Goal: Navigation & Orientation: Find specific page/section

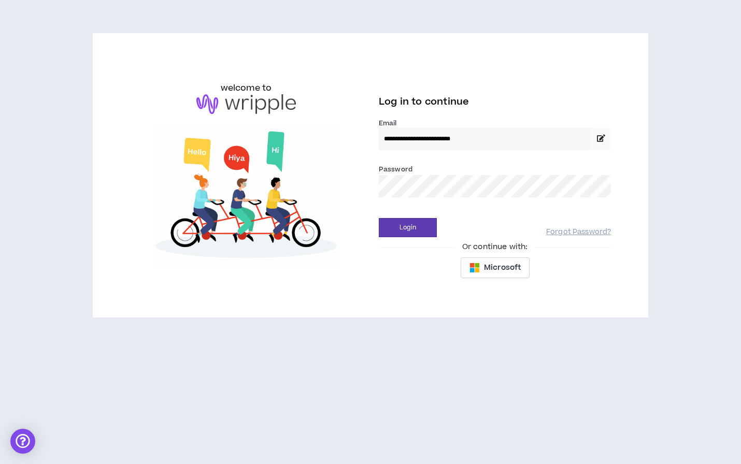
click at [408, 227] on button "Login" at bounding box center [408, 227] width 58 height 19
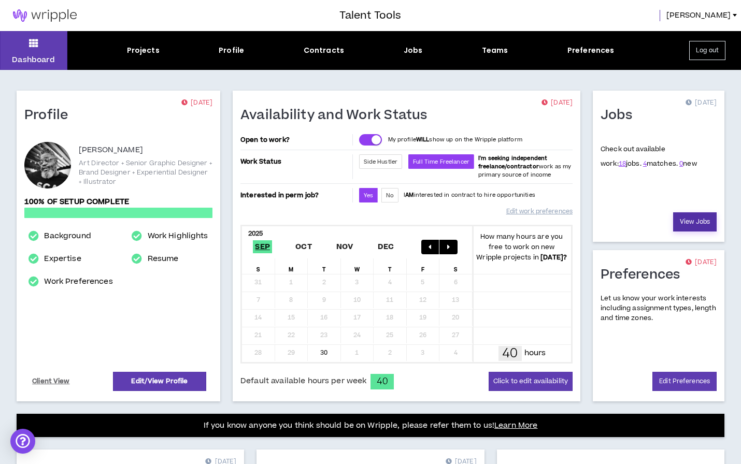
click at [684, 222] on link "View Jobs" at bounding box center [695, 221] width 44 height 19
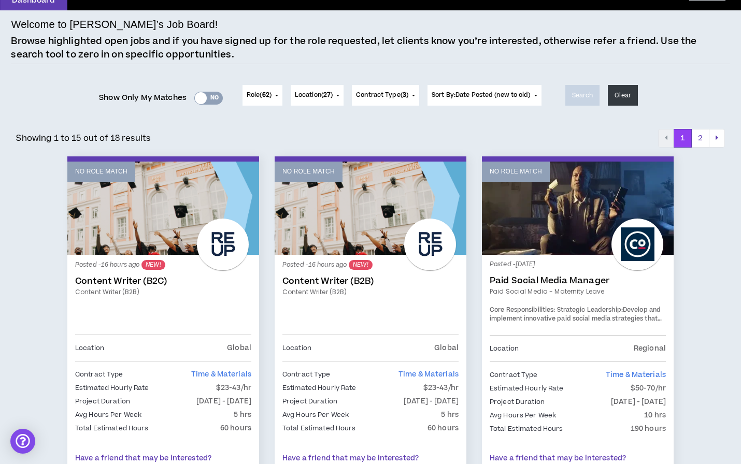
scroll to position [59, 0]
